Goal: Task Accomplishment & Management: Complete application form

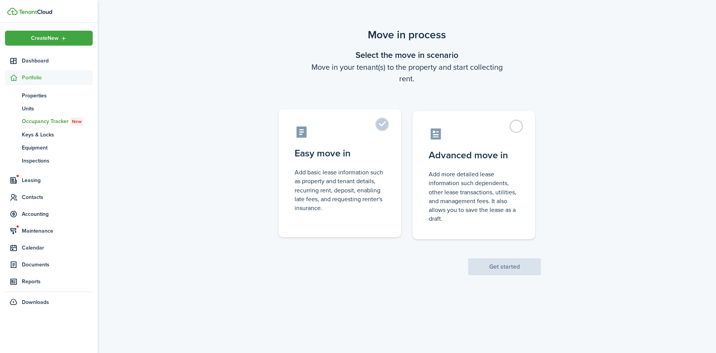
click at [385, 125] on label "Easy move in Add basic lease information such as property and tenant details, r…" at bounding box center [339, 173] width 123 height 128
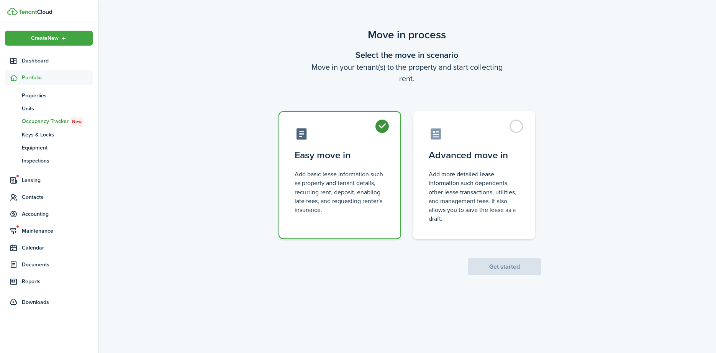
radio input "true"
click at [508, 270] on button "Get started" at bounding box center [504, 266] width 73 height 17
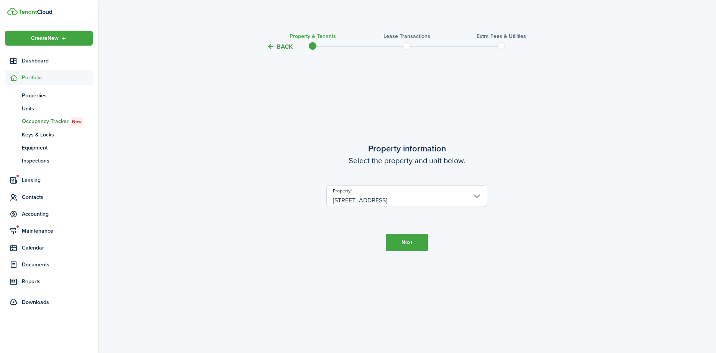
click at [408, 244] on button "Next" at bounding box center [407, 242] width 42 height 17
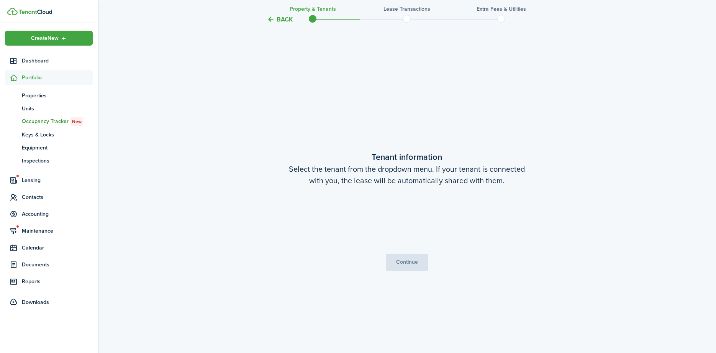
scroll to position [301, 0]
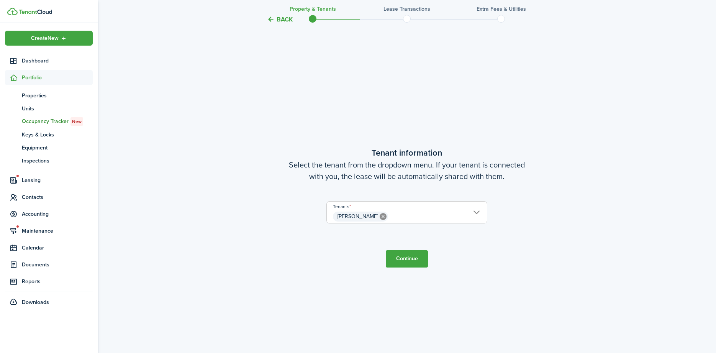
click at [408, 264] on button "Continue" at bounding box center [407, 258] width 42 height 17
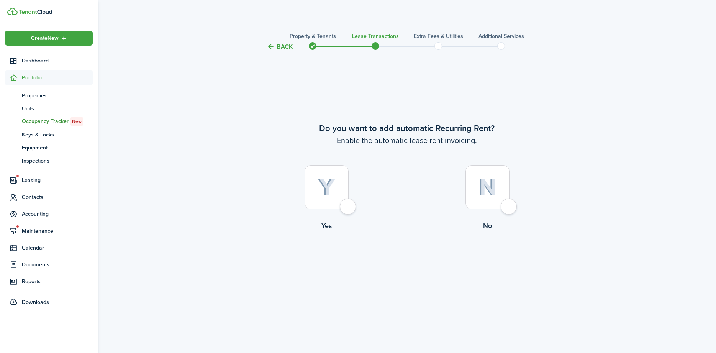
click at [347, 209] on div at bounding box center [327, 187] width 44 height 44
radio input "true"
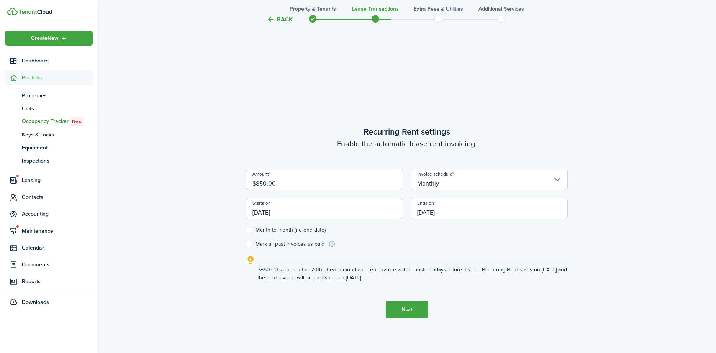
scroll to position [301, 0]
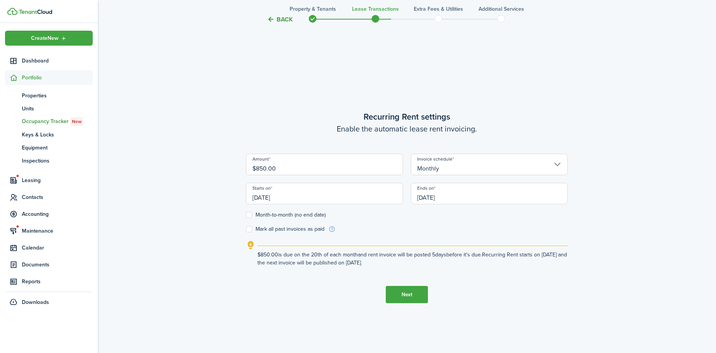
click at [295, 195] on input "[DATE]" at bounding box center [324, 193] width 157 height 21
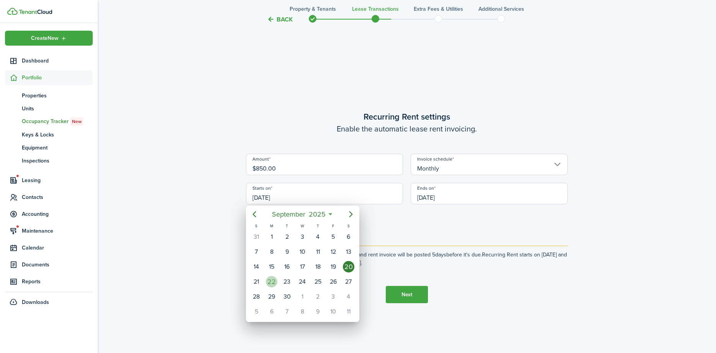
click at [274, 283] on div "22" at bounding box center [271, 281] width 11 height 11
type input "[DATE]"
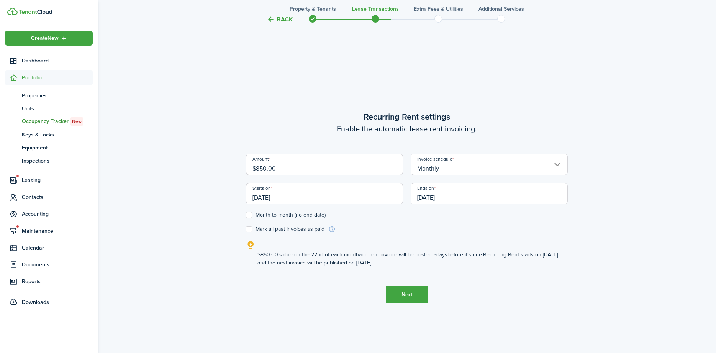
click at [497, 194] on input "[DATE]" at bounding box center [489, 193] width 157 height 21
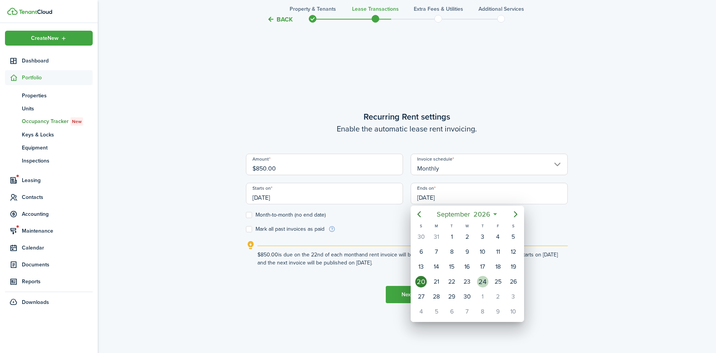
click at [482, 281] on div "24" at bounding box center [482, 281] width 11 height 11
type input "[DATE]"
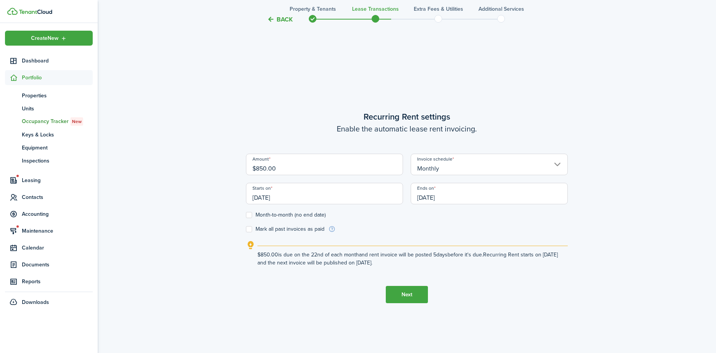
click at [408, 298] on button "Next" at bounding box center [407, 294] width 42 height 17
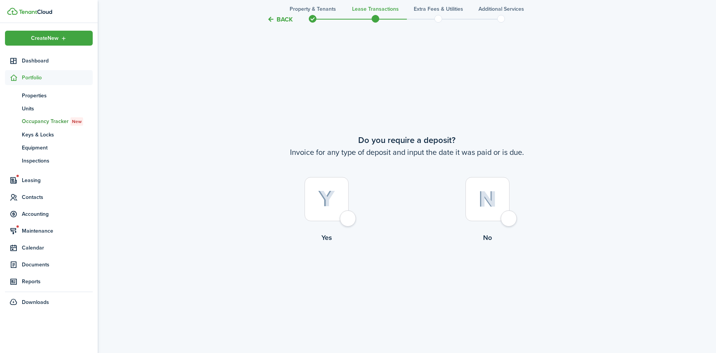
scroll to position [654, 0]
click at [345, 219] on div at bounding box center [327, 197] width 44 height 44
radio input "true"
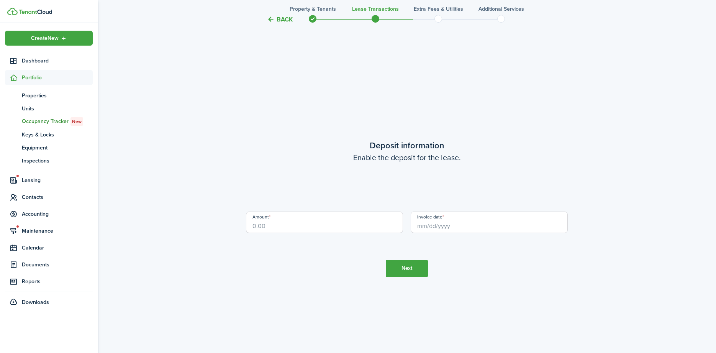
scroll to position [1007, 0]
click at [293, 229] on input "Amount" at bounding box center [324, 220] width 157 height 21
click at [439, 226] on input "Invoice date" at bounding box center [489, 220] width 157 height 21
type input "$850.00"
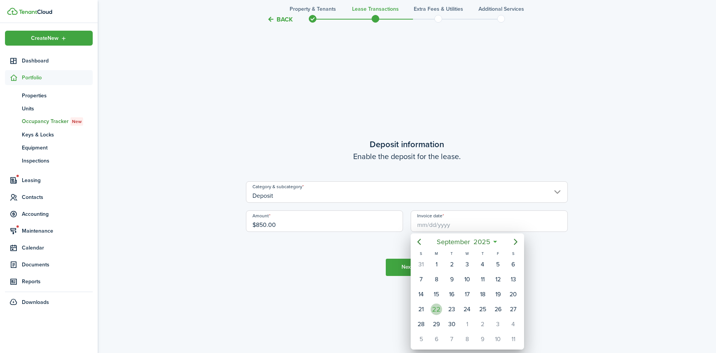
click at [436, 312] on div "22" at bounding box center [436, 308] width 11 height 11
type input "[DATE]"
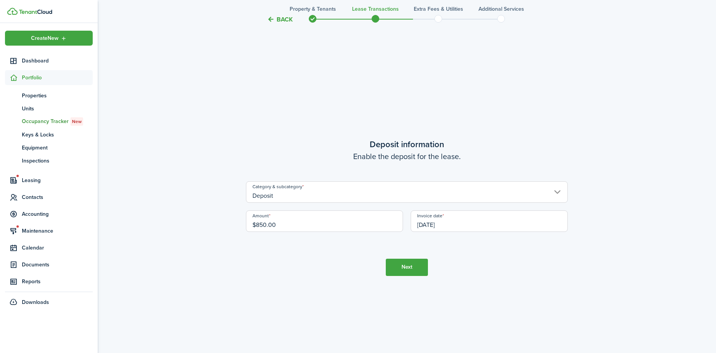
click at [412, 266] on button "Next" at bounding box center [407, 267] width 42 height 17
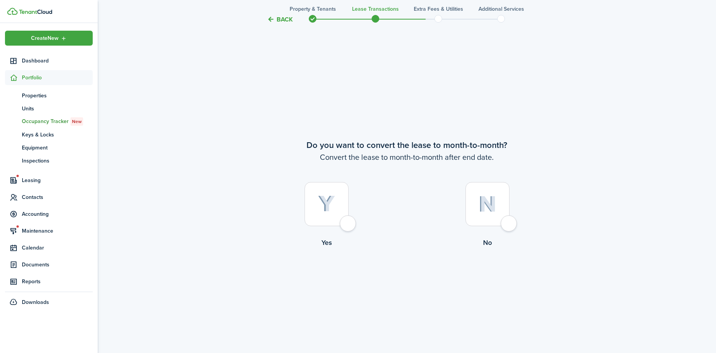
scroll to position [1360, 0]
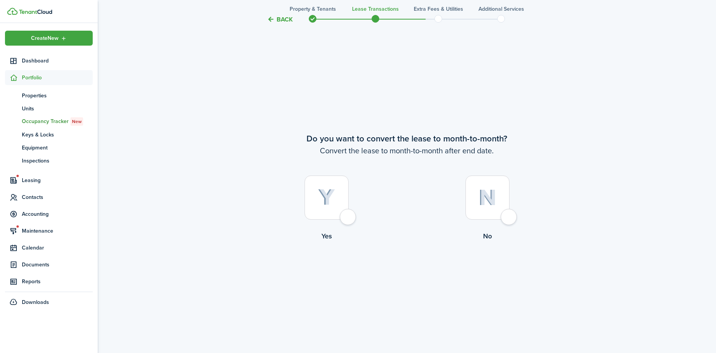
click at [347, 214] on div at bounding box center [327, 197] width 44 height 44
radio input "true"
click at [414, 274] on button "Continue" at bounding box center [407, 272] width 42 height 17
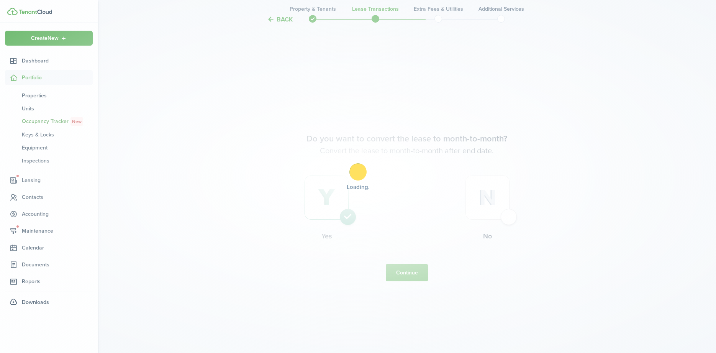
scroll to position [0, 0]
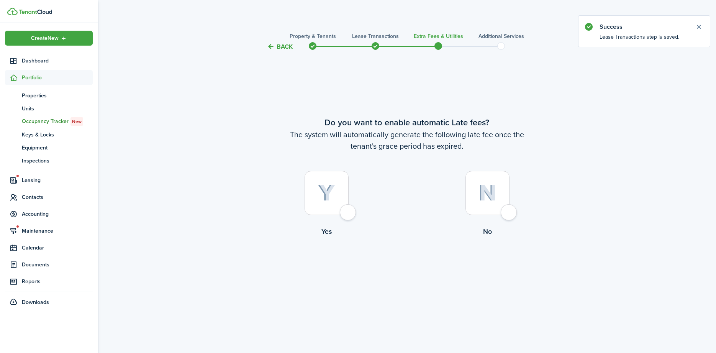
click at [349, 214] on div at bounding box center [327, 193] width 44 height 44
radio input "true"
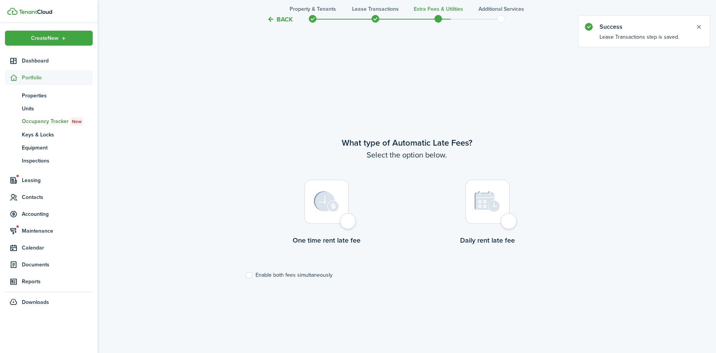
scroll to position [301, 0]
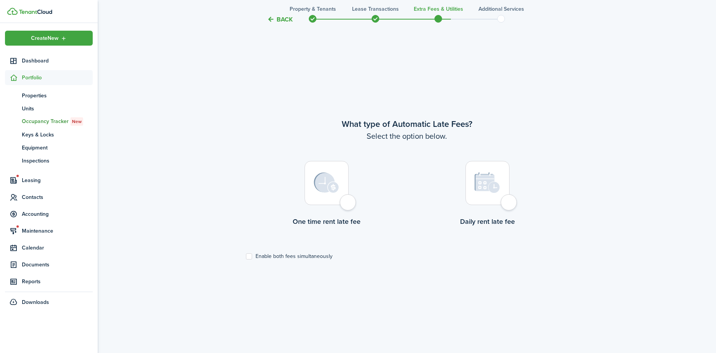
click at [343, 201] on div at bounding box center [327, 183] width 44 height 44
radio input "true"
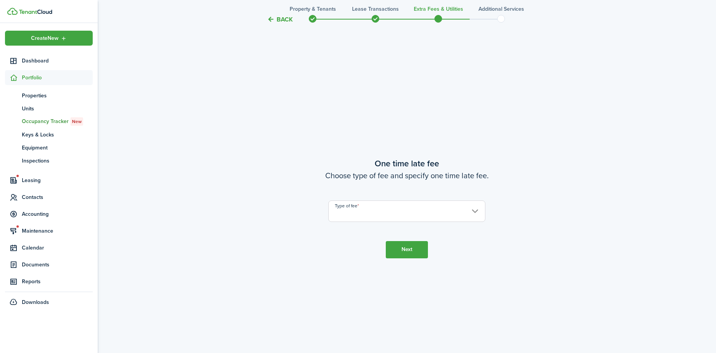
scroll to position [654, 0]
click at [277, 18] on button "Back" at bounding box center [280, 19] width 26 height 8
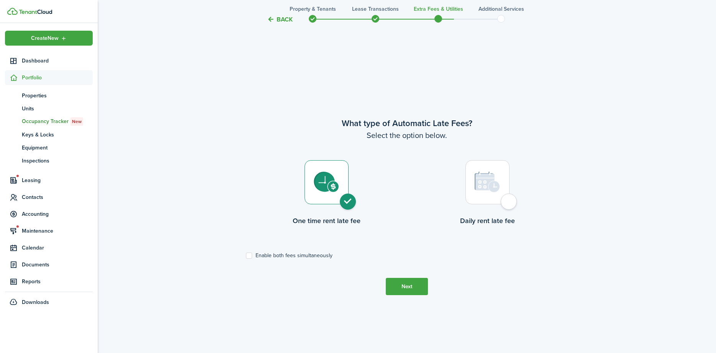
scroll to position [301, 0]
click at [248, 255] on label "Enable both fees simultaneously" at bounding box center [289, 256] width 87 height 6
click at [246, 256] on input "Enable both fees simultaneously" at bounding box center [246, 256] width 0 height 0
checkbox input "true"
click at [414, 287] on button "Next" at bounding box center [407, 286] width 42 height 17
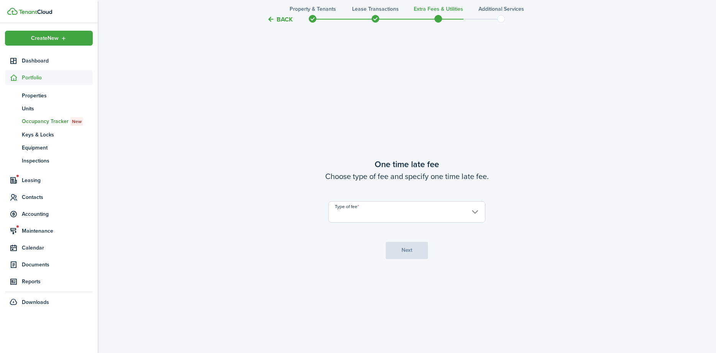
scroll to position [654, 0]
click at [391, 217] on input "Type of fee" at bounding box center [406, 210] width 157 height 21
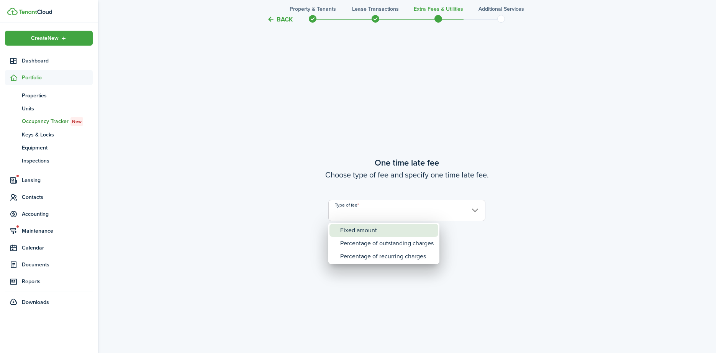
click at [377, 229] on div "Fixed amount" at bounding box center [386, 230] width 93 height 13
type input "Fixed amount"
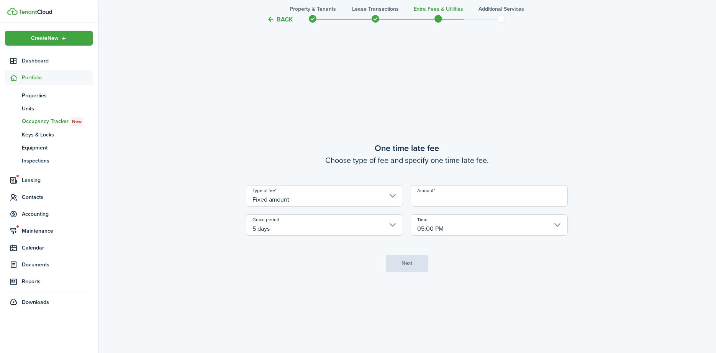
click at [457, 192] on input "Amount" at bounding box center [489, 195] width 157 height 21
type input "$20.00"
click at [408, 261] on button "Next" at bounding box center [407, 263] width 42 height 17
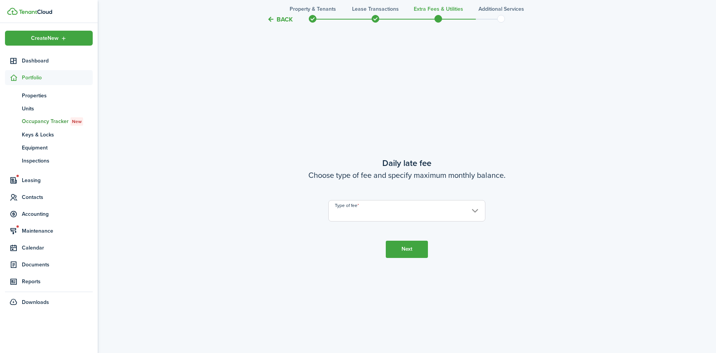
scroll to position [1007, 0]
click at [382, 208] on input "Type of fee" at bounding box center [406, 210] width 157 height 21
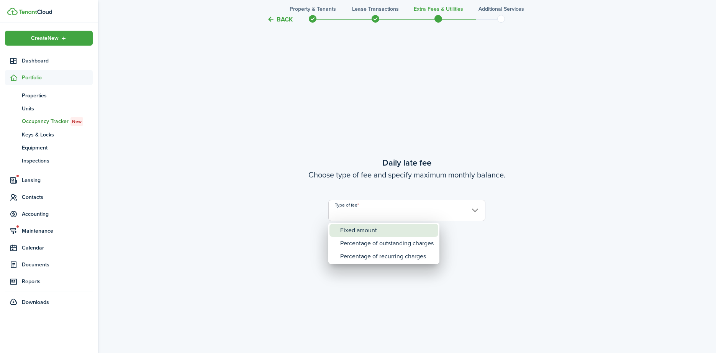
drag, startPoint x: 386, startPoint y: 233, endPoint x: 400, endPoint y: 237, distance: 14.7
click at [400, 237] on div "Fixed amount" at bounding box center [386, 230] width 93 height 13
click at [371, 230] on div "Fixed amount" at bounding box center [386, 230] width 93 height 13
type input "Fixed amount"
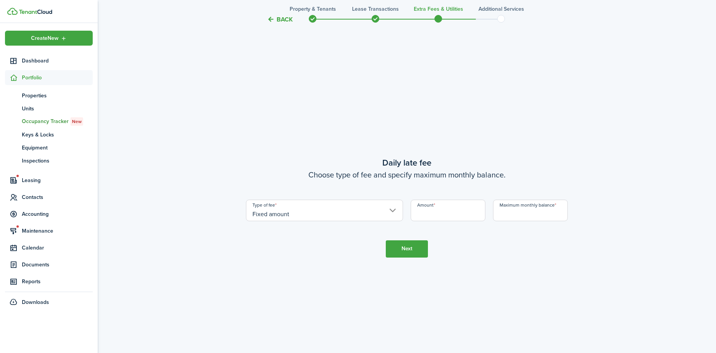
click at [446, 212] on input "Amount" at bounding box center [448, 210] width 75 height 21
type input "$5.00"
click at [524, 217] on input "Maximum monthly balance" at bounding box center [530, 210] width 75 height 21
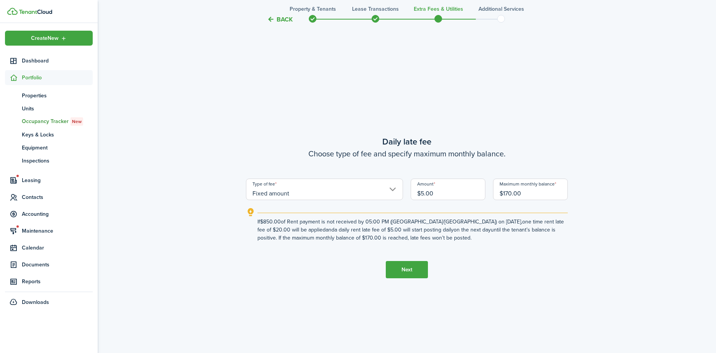
type input "$170.00"
click at [407, 265] on button "Next" at bounding box center [407, 269] width 42 height 17
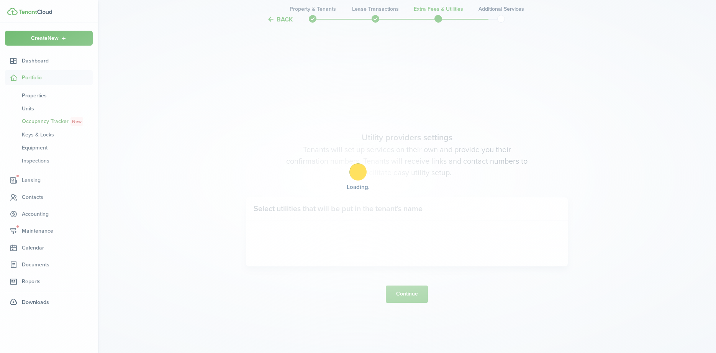
scroll to position [1360, 0]
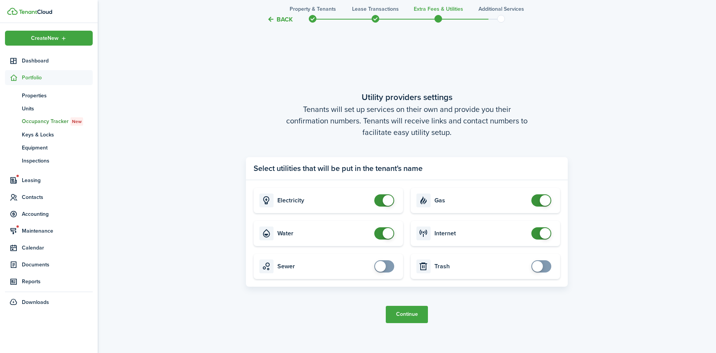
checkbox input "false"
click at [383, 200] on span at bounding box center [388, 200] width 11 height 11
checkbox input "false"
click at [380, 236] on span at bounding box center [384, 233] width 8 height 12
checkbox input "false"
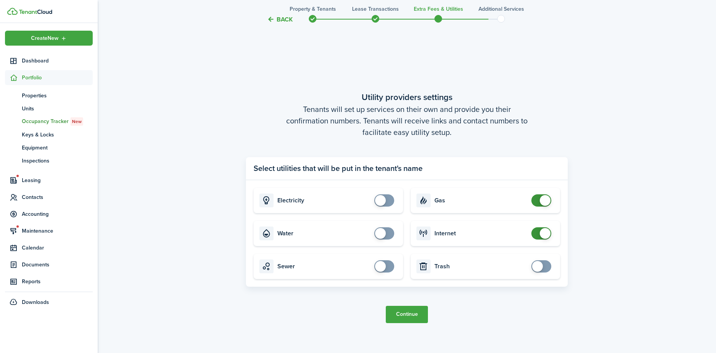
click at [537, 202] on span at bounding box center [541, 200] width 8 height 12
checkbox input "false"
click at [539, 231] on span at bounding box center [541, 233] width 8 height 12
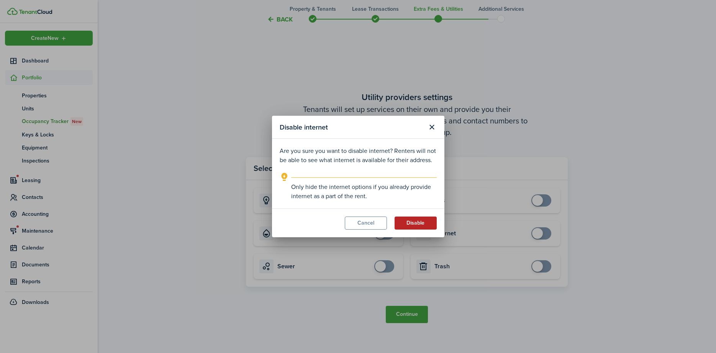
drag, startPoint x: 417, startPoint y: 219, endPoint x: 422, endPoint y: 219, distance: 5.0
click at [421, 219] on button "Disable" at bounding box center [416, 222] width 42 height 13
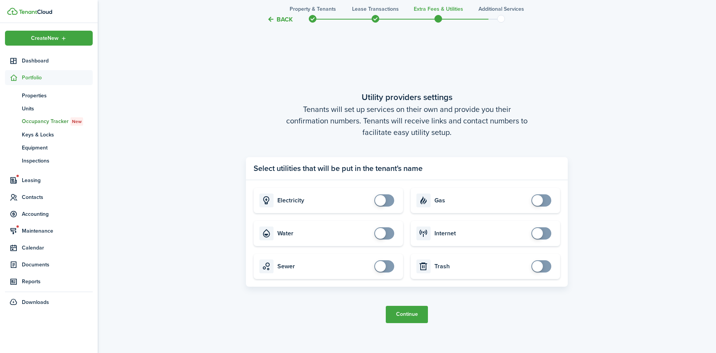
click at [416, 316] on button "Continue" at bounding box center [407, 314] width 42 height 17
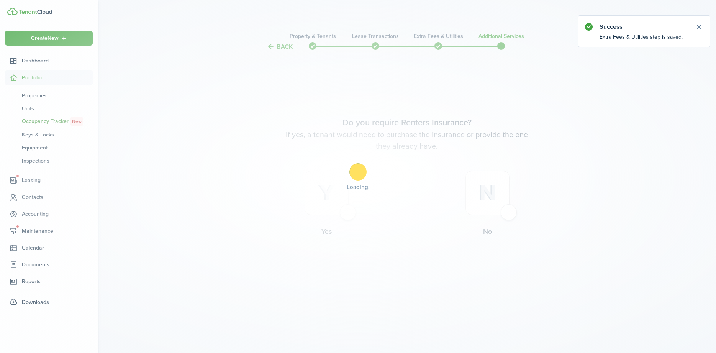
scroll to position [0, 0]
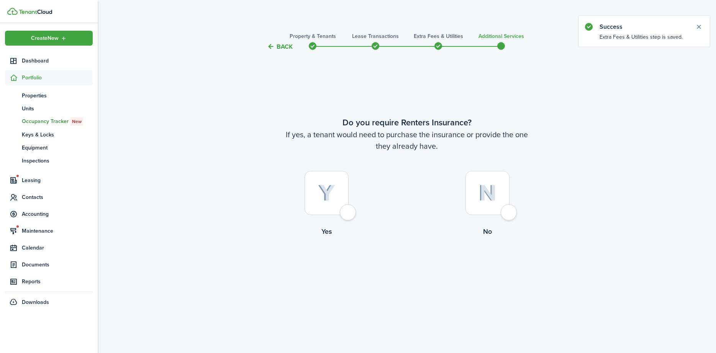
click at [509, 213] on div at bounding box center [487, 193] width 44 height 44
radio input "true"
click at [409, 269] on button "Complete move in" at bounding box center [407, 268] width 56 height 17
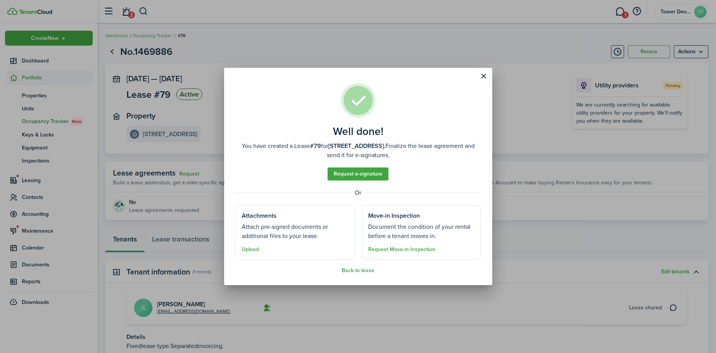
drag, startPoint x: 357, startPoint y: 269, endPoint x: 62, endPoint y: 231, distance: 297.1
click at [62, 231] on div "Well done! You have created a Lease #79 for [STREET_ADDRESS]. Finalize the leas…" at bounding box center [358, 176] width 716 height 353
click at [251, 247] on button "Upload" at bounding box center [250, 249] width 17 height 6
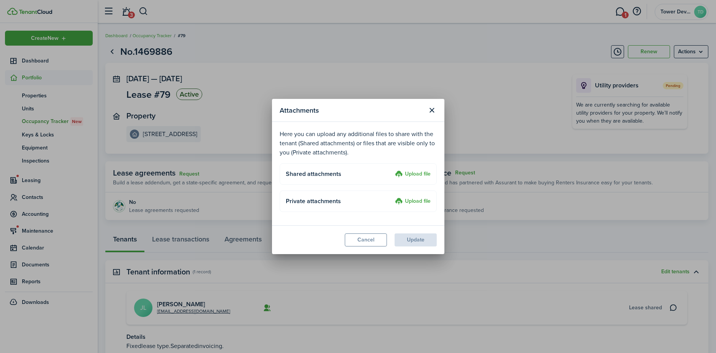
click at [414, 174] on label "Upload file" at bounding box center [413, 174] width 36 height 9
click at [392, 170] on input "Upload file" at bounding box center [392, 170] width 0 height 0
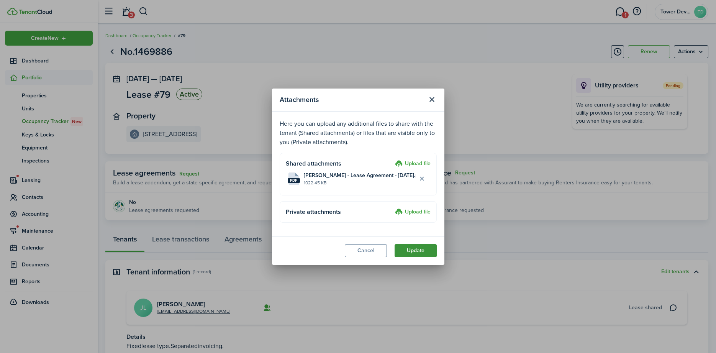
click at [408, 253] on button "Update" at bounding box center [416, 250] width 42 height 13
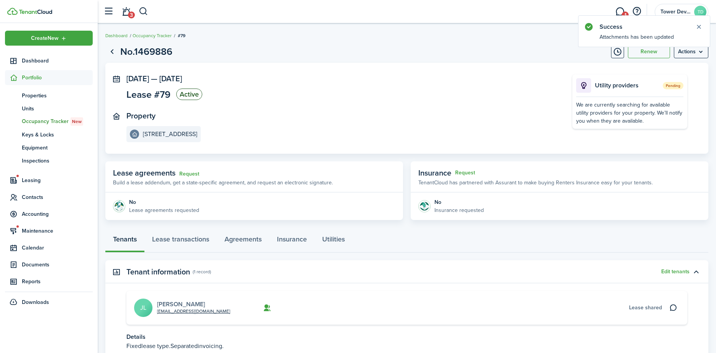
click at [160, 303] on link "[PERSON_NAME]" at bounding box center [181, 304] width 48 height 9
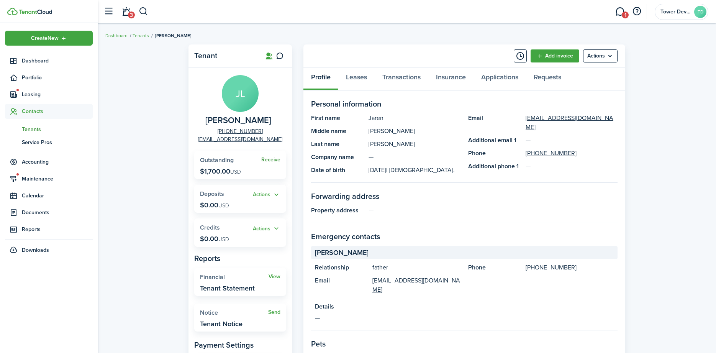
click at [274, 160] on link "Receive" at bounding box center [270, 160] width 19 height 6
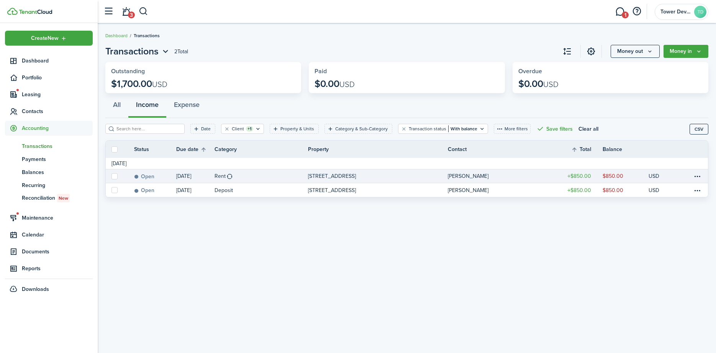
click at [116, 179] on label at bounding box center [114, 176] width 6 height 6
click at [111, 176] on input "checkbox" at bounding box center [111, 176] width 0 height 0
checkbox input "true"
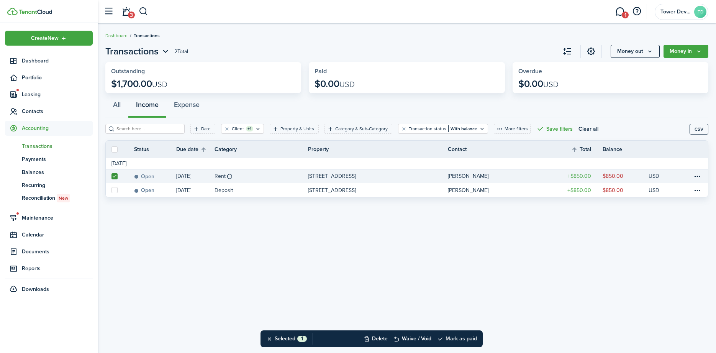
click at [465, 337] on button "Mark as paid" at bounding box center [457, 338] width 40 height 17
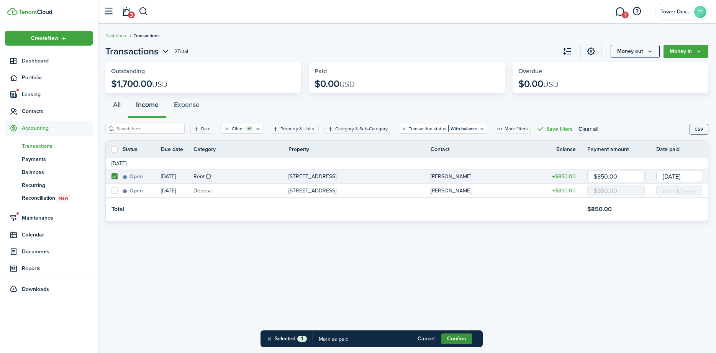
click at [451, 342] on button "Confirm" at bounding box center [456, 338] width 31 height 11
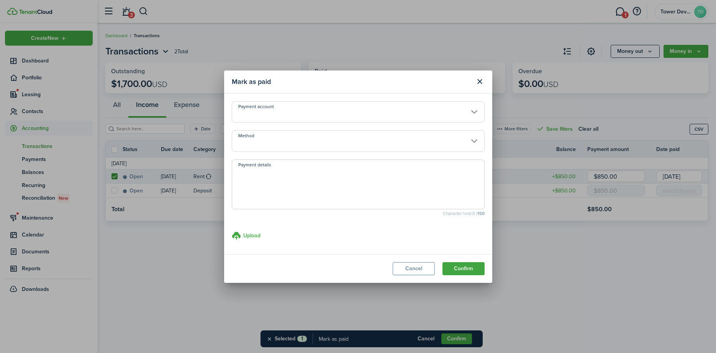
click at [299, 108] on input "Payment account" at bounding box center [358, 111] width 253 height 21
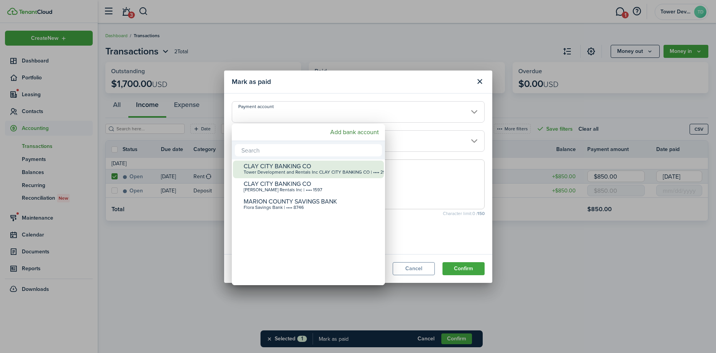
click at [277, 166] on div "CLAY CITY BANKING CO" at bounding box center [312, 166] width 136 height 7
type input "•••• •••• •••• 2960"
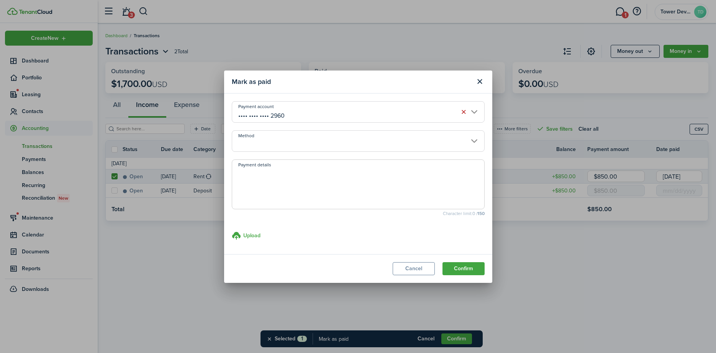
click at [279, 140] on input "Method" at bounding box center [358, 140] width 253 height 21
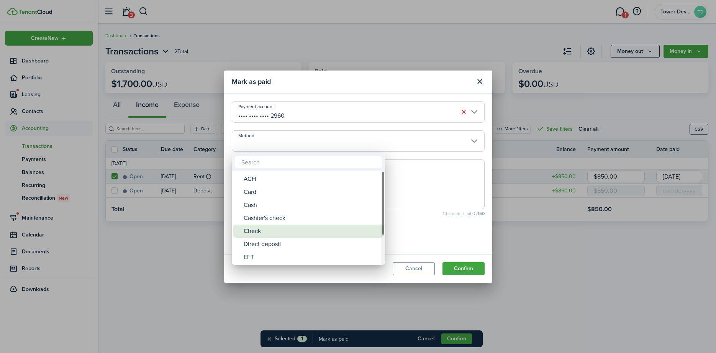
click at [262, 230] on div "Check" at bounding box center [312, 230] width 136 height 13
type input "Check"
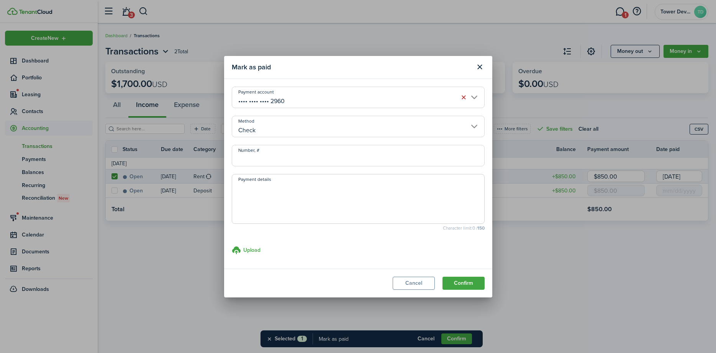
click at [269, 149] on input "Number, #" at bounding box center [358, 155] width 253 height 21
type input "1152"
click at [454, 284] on button "Confirm" at bounding box center [463, 283] width 42 height 13
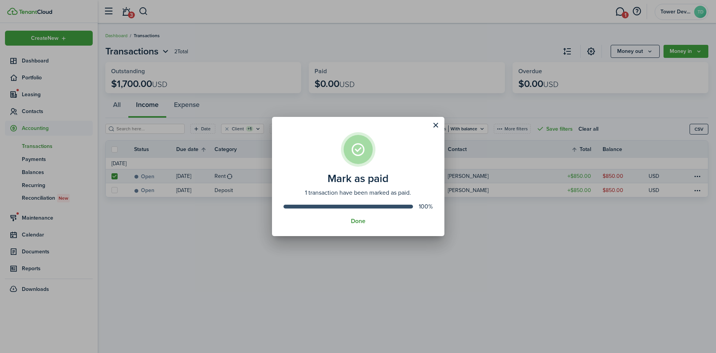
click at [357, 223] on button "Done" at bounding box center [358, 221] width 15 height 7
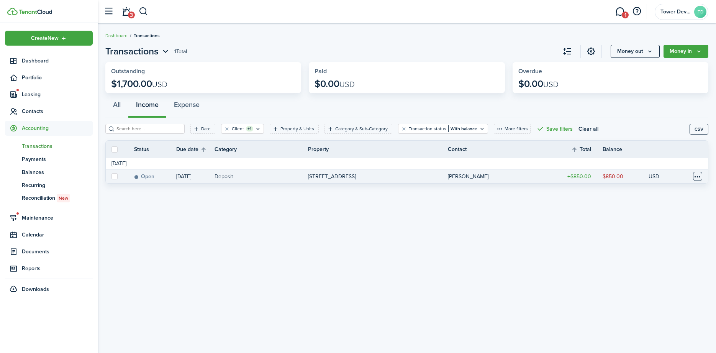
click at [693, 177] on table-menu-btn-icon at bounding box center [697, 176] width 9 height 9
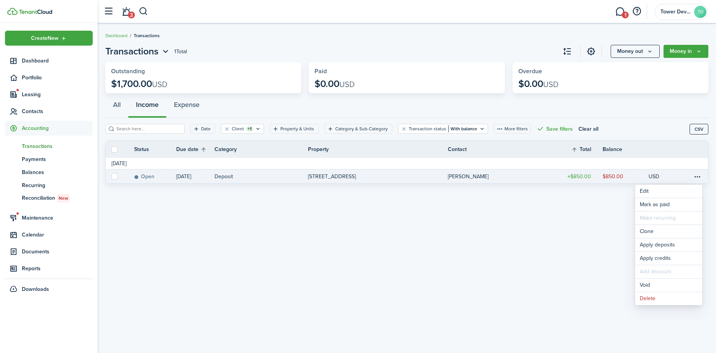
click at [436, 318] on div "Transactions 1 Total Money out Money in Outstanding $1,700.00 USD Paid $0.00 US…" at bounding box center [407, 188] width 618 height 295
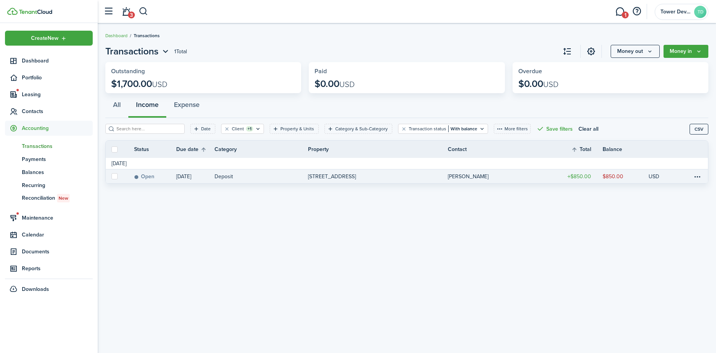
click at [114, 175] on label at bounding box center [114, 176] width 6 height 6
click at [111, 176] on input "checkbox" at bounding box center [111, 176] width 0 height 0
checkbox input "true"
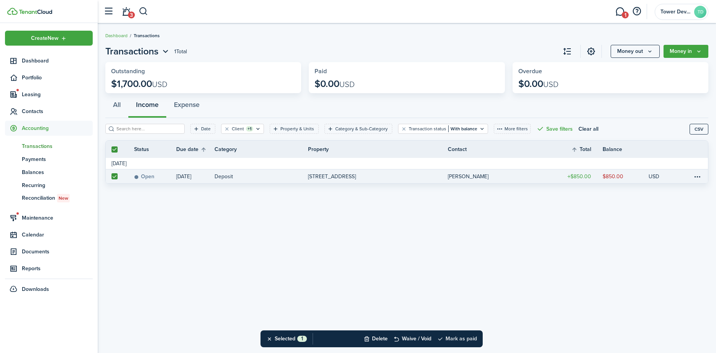
click at [459, 335] on button "Mark as paid" at bounding box center [457, 338] width 40 height 17
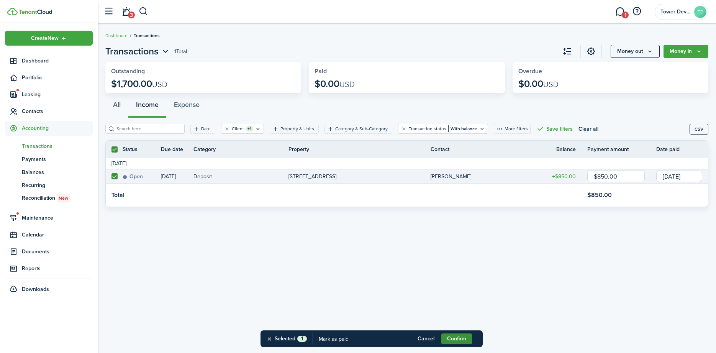
click at [454, 338] on button "Confirm" at bounding box center [456, 338] width 31 height 11
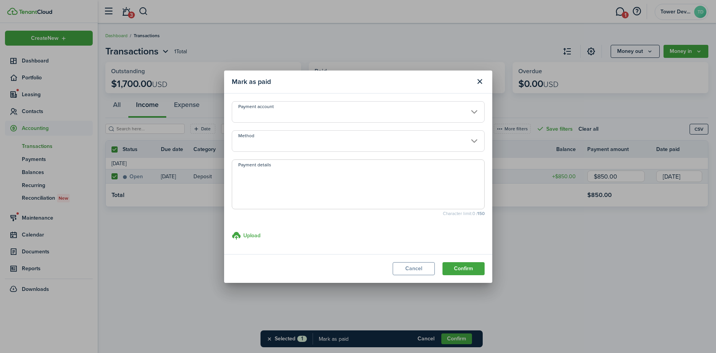
click at [299, 116] on input "Payment account" at bounding box center [358, 111] width 253 height 21
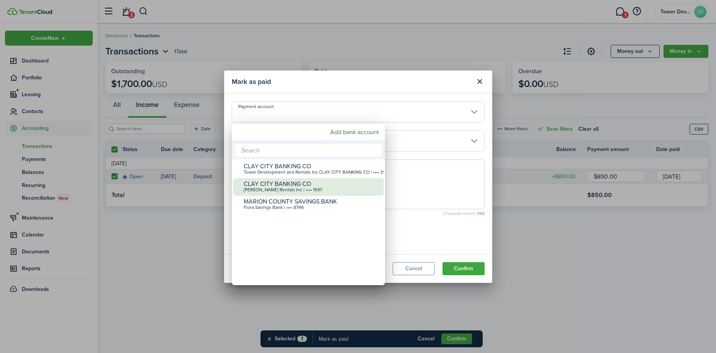
click at [290, 187] on div "[PERSON_NAME] Rentals Inc | •••• 1597" at bounding box center [312, 189] width 136 height 5
type input "•••• •••• •••• 1597"
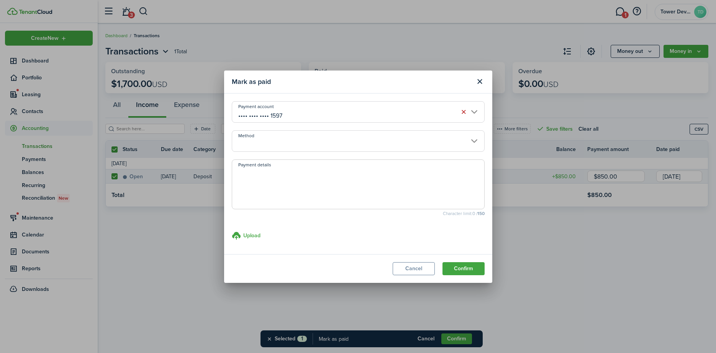
click at [283, 136] on input "Method" at bounding box center [358, 140] width 253 height 21
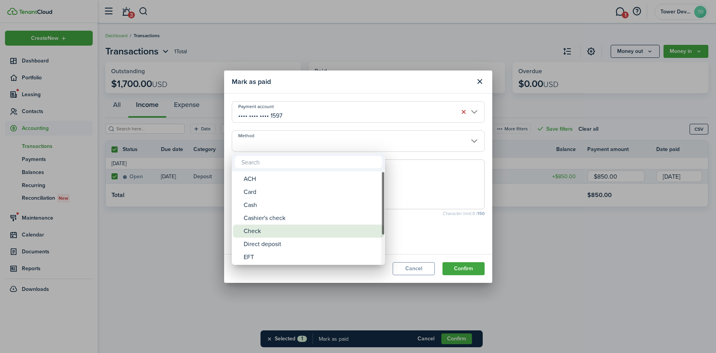
click at [263, 233] on div "Check" at bounding box center [312, 230] width 136 height 13
type input "Check"
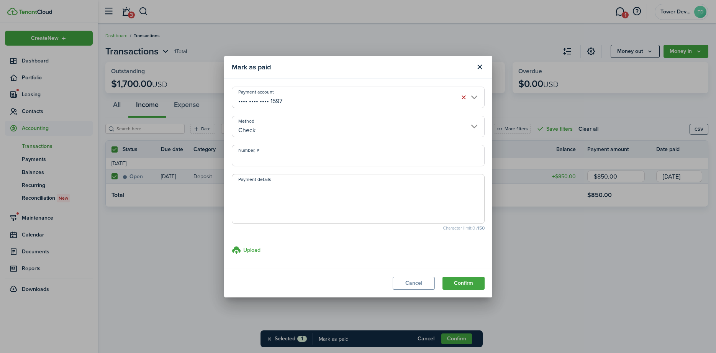
click at [271, 156] on input "Number, #" at bounding box center [358, 155] width 253 height 21
type input "1033"
click at [453, 282] on button "Confirm" at bounding box center [463, 283] width 42 height 13
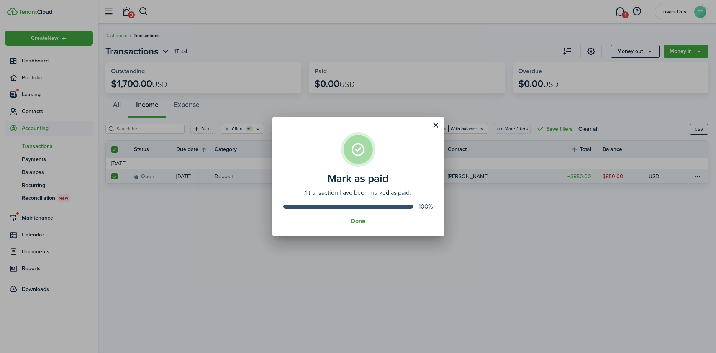
click at [354, 222] on button "Done" at bounding box center [358, 221] width 15 height 7
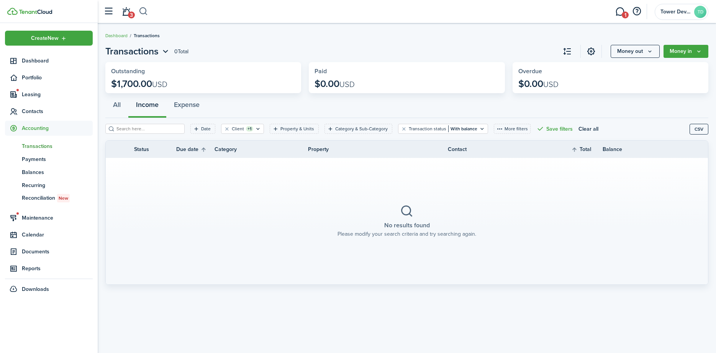
click at [144, 12] on button "button" at bounding box center [144, 11] width 10 height 13
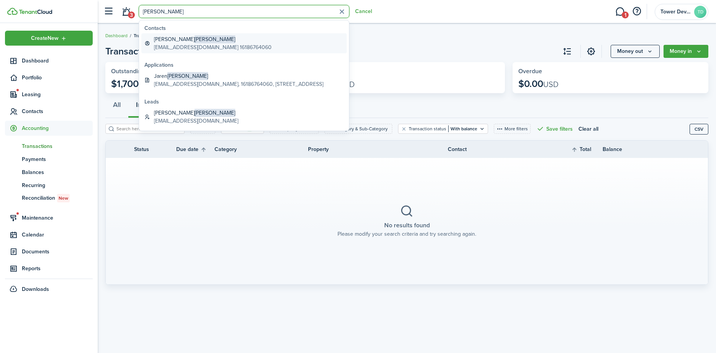
type input "[PERSON_NAME]"
click at [175, 42] on global-search-item-title "[PERSON_NAME] [PERSON_NAME]" at bounding box center [213, 39] width 118 height 8
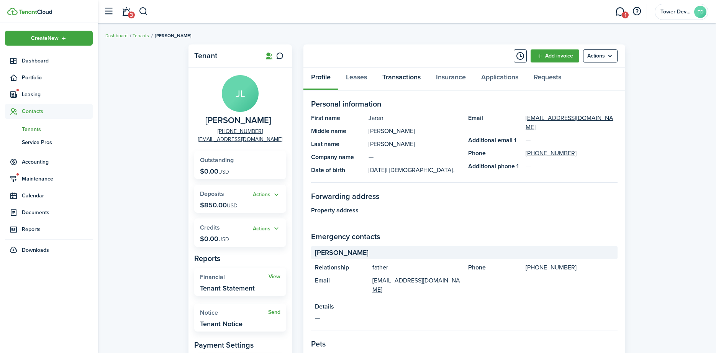
click at [407, 75] on link "Transactions" at bounding box center [402, 78] width 54 height 23
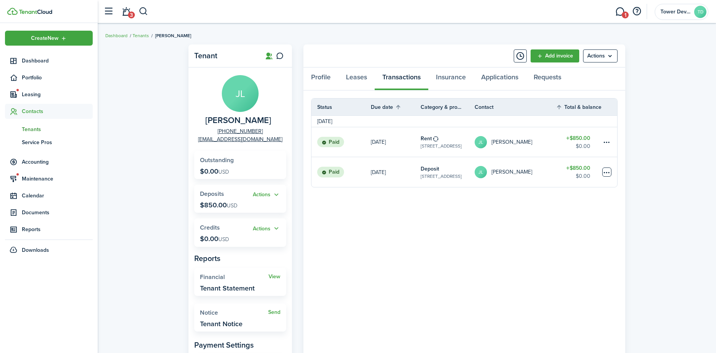
click at [607, 172] on table-menu-btn-icon at bounding box center [606, 171] width 9 height 9
click at [473, 166] on link "Deposit [STREET_ADDRESS]" at bounding box center [448, 172] width 54 height 30
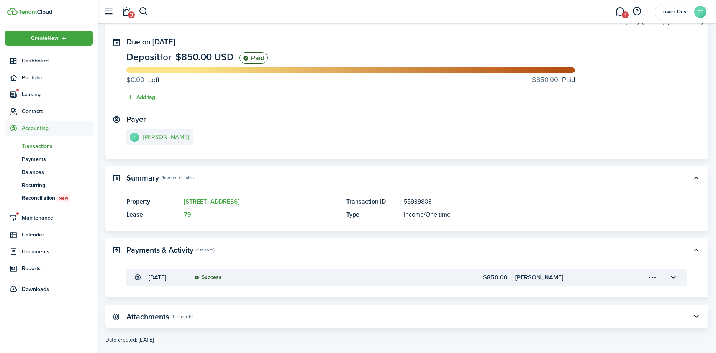
scroll to position [50, 0]
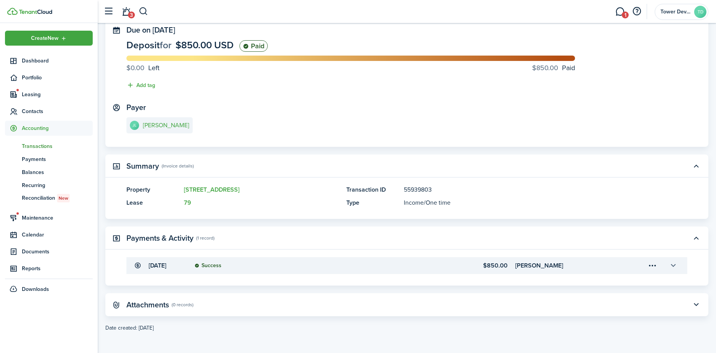
click at [672, 264] on button "button" at bounding box center [673, 265] width 13 height 13
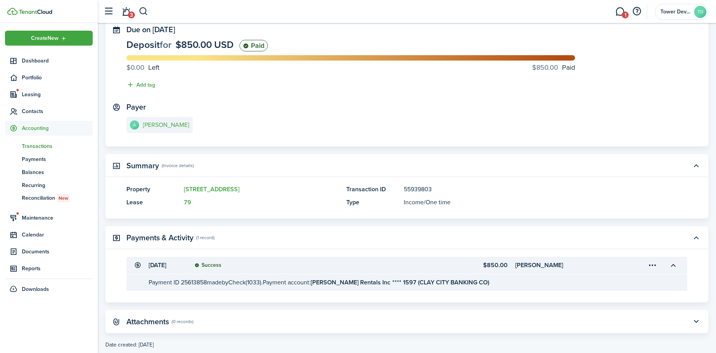
click at [654, 264] on menu-trigger-card "Open menu" at bounding box center [652, 265] width 13 height 13
click at [602, 282] on button "Edit" at bounding box center [625, 282] width 67 height 13
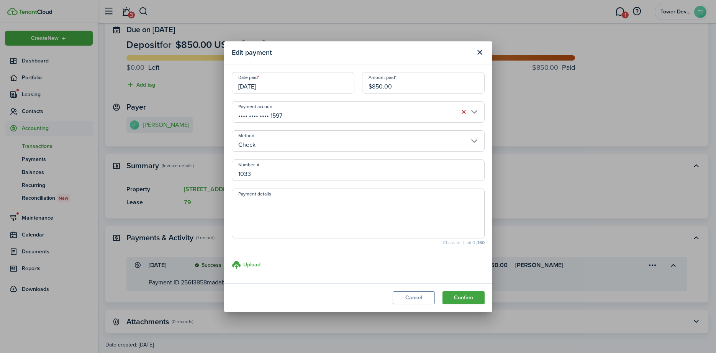
click at [323, 110] on input "•••• •••• •••• 1597" at bounding box center [358, 111] width 253 height 21
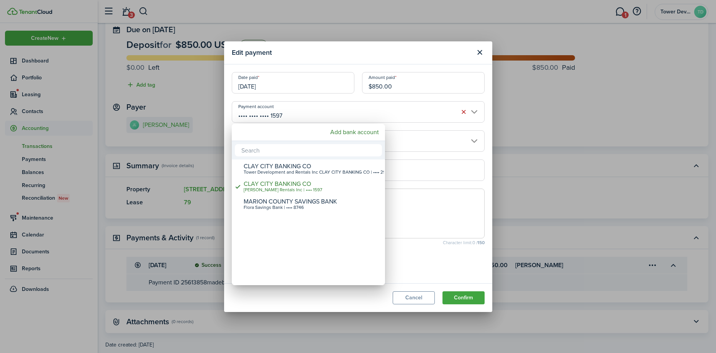
click at [400, 57] on div at bounding box center [358, 176] width 839 height 475
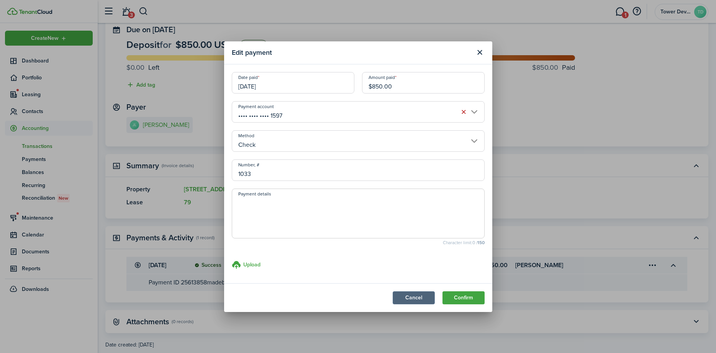
click at [412, 301] on button "Cancel" at bounding box center [414, 297] width 42 height 13
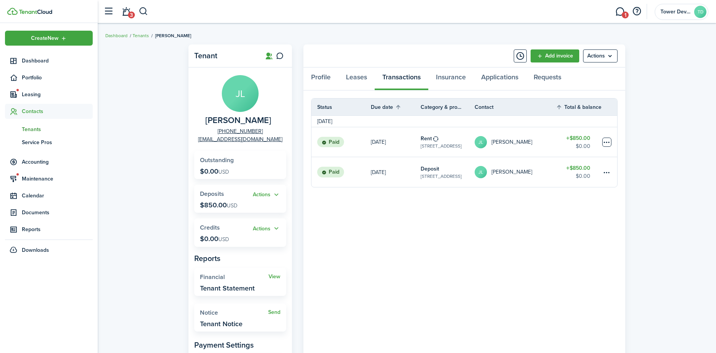
click at [603, 143] on table-menu-btn-icon at bounding box center [606, 142] width 9 height 9
drag, startPoint x: 563, startPoint y: 158, endPoint x: 556, endPoint y: 160, distance: 7.1
click at [562, 158] on div "You can't make recurring already recurred transaction" at bounding box center [578, 150] width 100 height 15
click at [604, 141] on table-menu-btn-icon "Open menu" at bounding box center [606, 142] width 9 height 9
click at [559, 161] on button "Edit" at bounding box center [577, 157] width 67 height 13
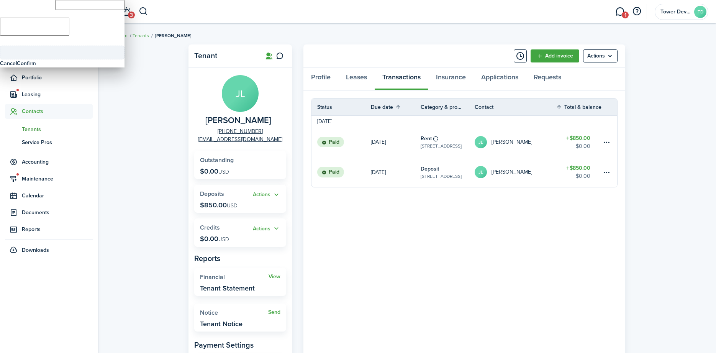
type input "$850.00"
type textarea "Rent Payment for [DATE]."
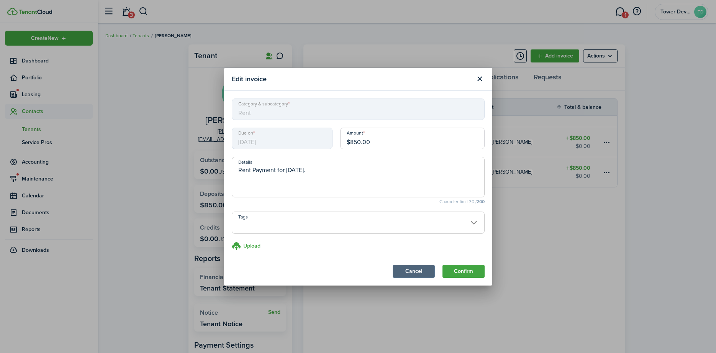
click at [407, 271] on button "Cancel" at bounding box center [414, 271] width 42 height 13
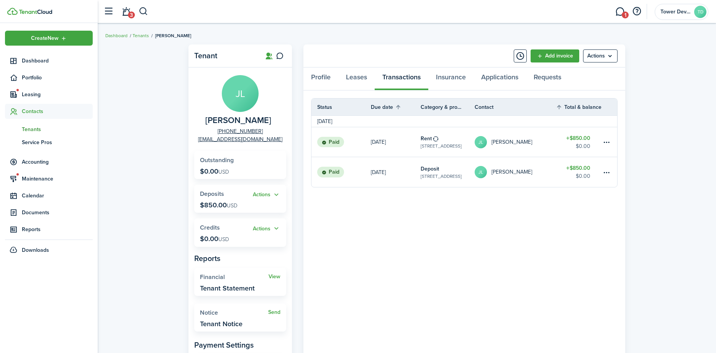
click at [496, 136] on table-profile-info "[PERSON_NAME]" at bounding box center [503, 142] width 57 height 12
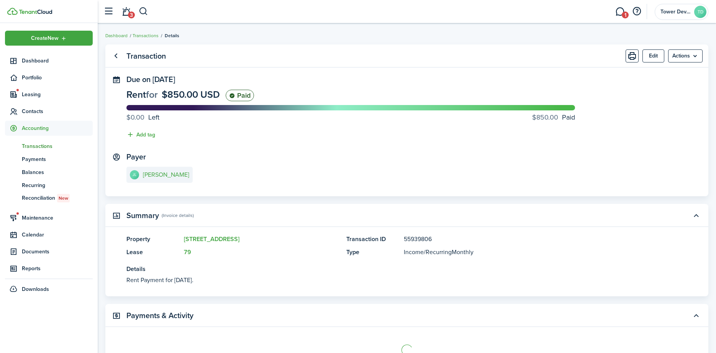
scroll to position [78, 0]
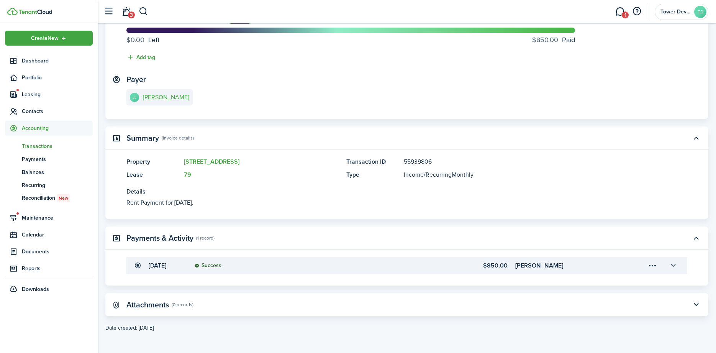
click at [670, 265] on button "button" at bounding box center [673, 265] width 13 height 13
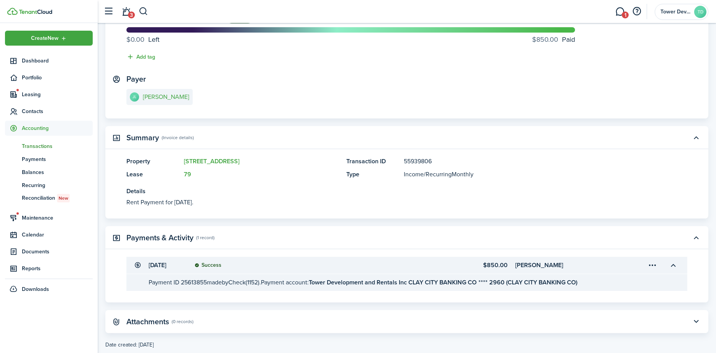
click at [655, 268] on menu-trigger-card "Open menu" at bounding box center [652, 265] width 13 height 13
click at [612, 283] on button "Edit" at bounding box center [625, 282] width 67 height 13
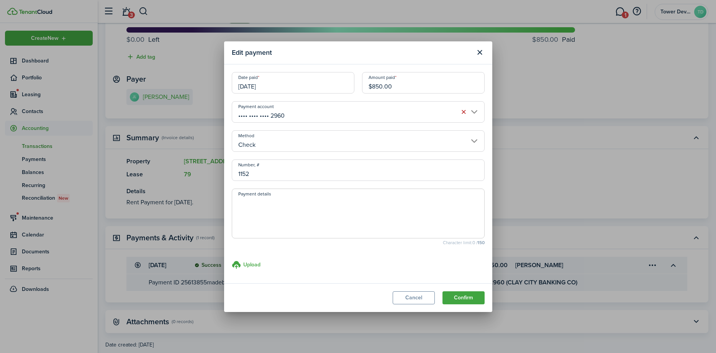
click at [291, 110] on input "•••• •••• •••• 2960" at bounding box center [358, 111] width 253 height 21
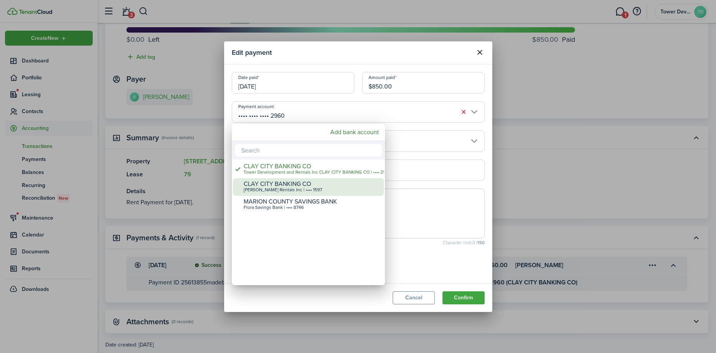
click at [295, 184] on div "CLAY CITY BANKING CO" at bounding box center [312, 183] width 136 height 7
type input "•••• •••• •••• 1597"
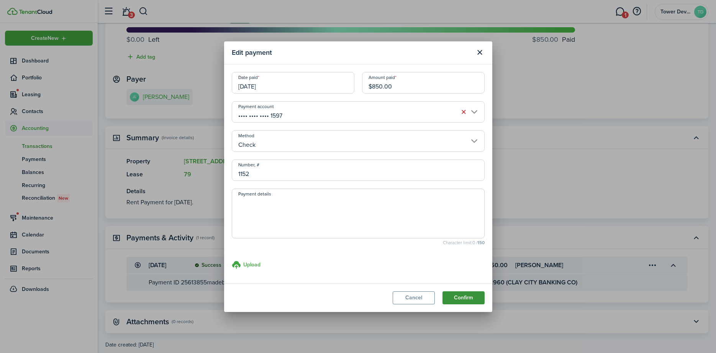
click at [469, 297] on button "Confirm" at bounding box center [463, 297] width 42 height 13
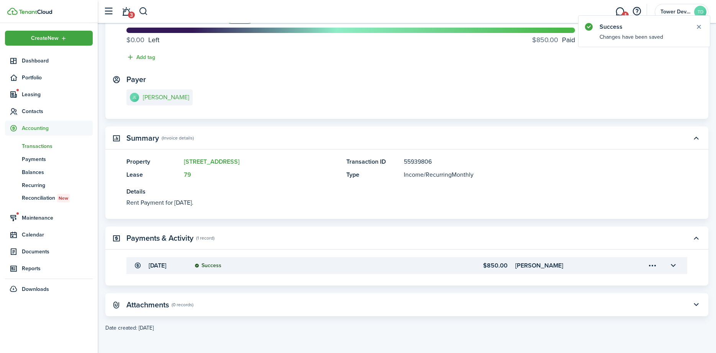
click at [653, 263] on menu-trigger-card "Open menu" at bounding box center [652, 265] width 13 height 13
click at [635, 165] on panel-main-description "55939806" at bounding box center [534, 161] width 260 height 9
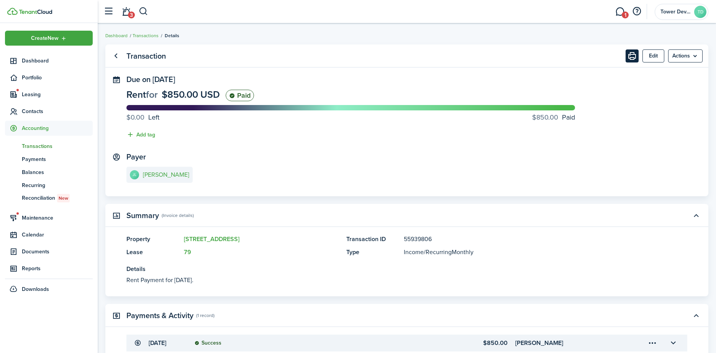
click at [634, 55] on button "Print" at bounding box center [632, 55] width 13 height 13
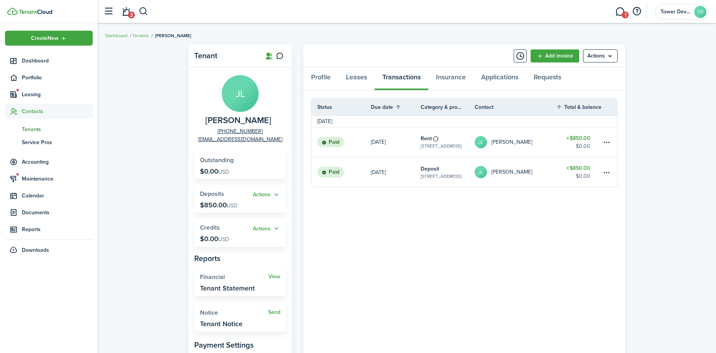
click at [598, 171] on link "$850.00 $0.00" at bounding box center [579, 172] width 46 height 30
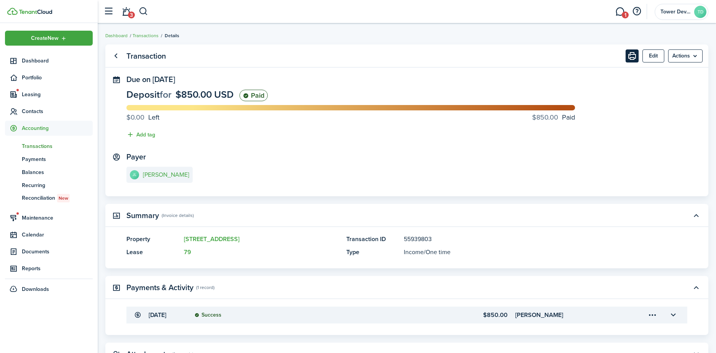
click at [633, 54] on button "Print" at bounding box center [632, 55] width 13 height 13
click at [39, 92] on span "Leasing" at bounding box center [57, 94] width 71 height 8
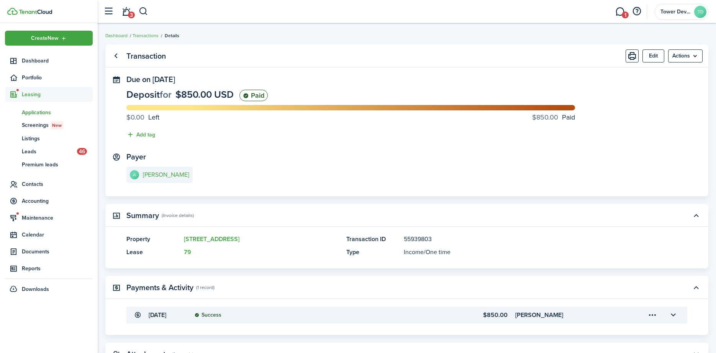
click at [33, 112] on span "Applications" at bounding box center [57, 112] width 71 height 8
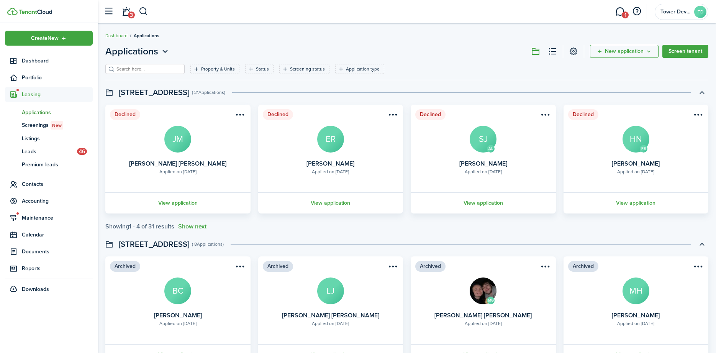
click at [141, 69] on input "search" at bounding box center [148, 69] width 67 height 7
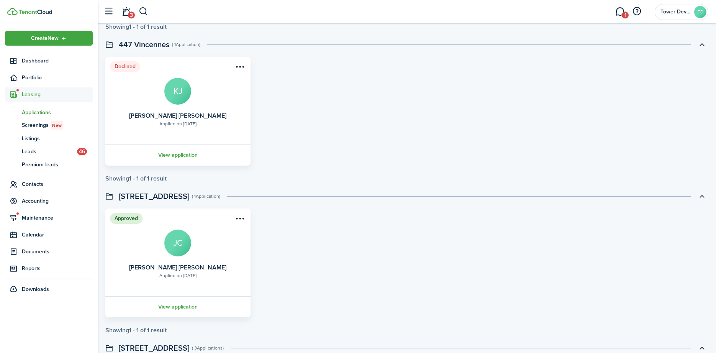
scroll to position [349, 0]
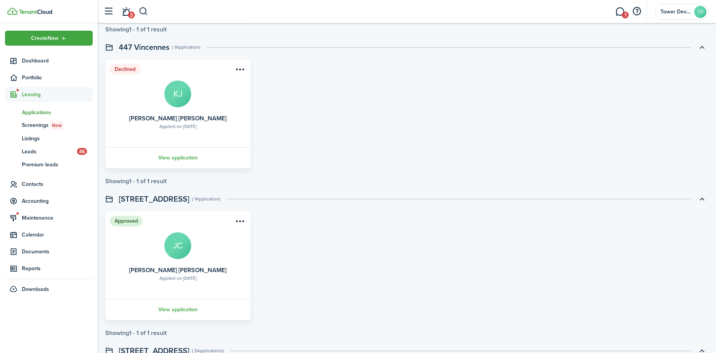
type input "ja"
click at [180, 251] on avatar-text "JC" at bounding box center [177, 245] width 27 height 27
click at [176, 310] on link "View application" at bounding box center [177, 309] width 147 height 21
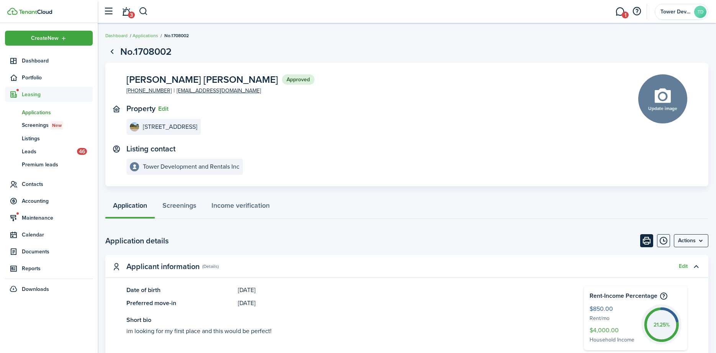
click at [644, 242] on button "Print" at bounding box center [646, 240] width 13 height 13
